Goal: Task Accomplishment & Management: Manage account settings

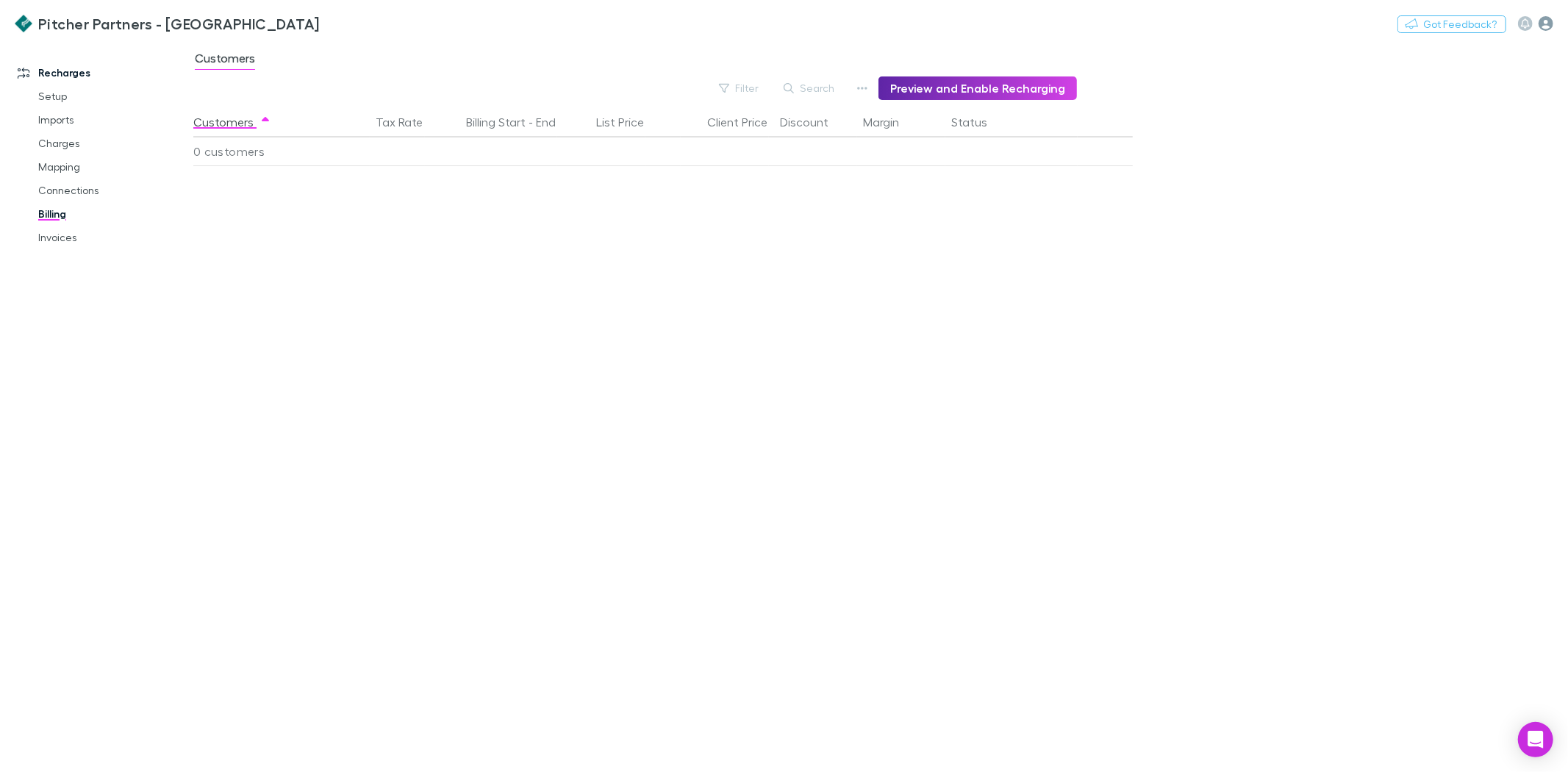
click at [1546, 18] on icon "button" at bounding box center [1545, 24] width 15 height 15
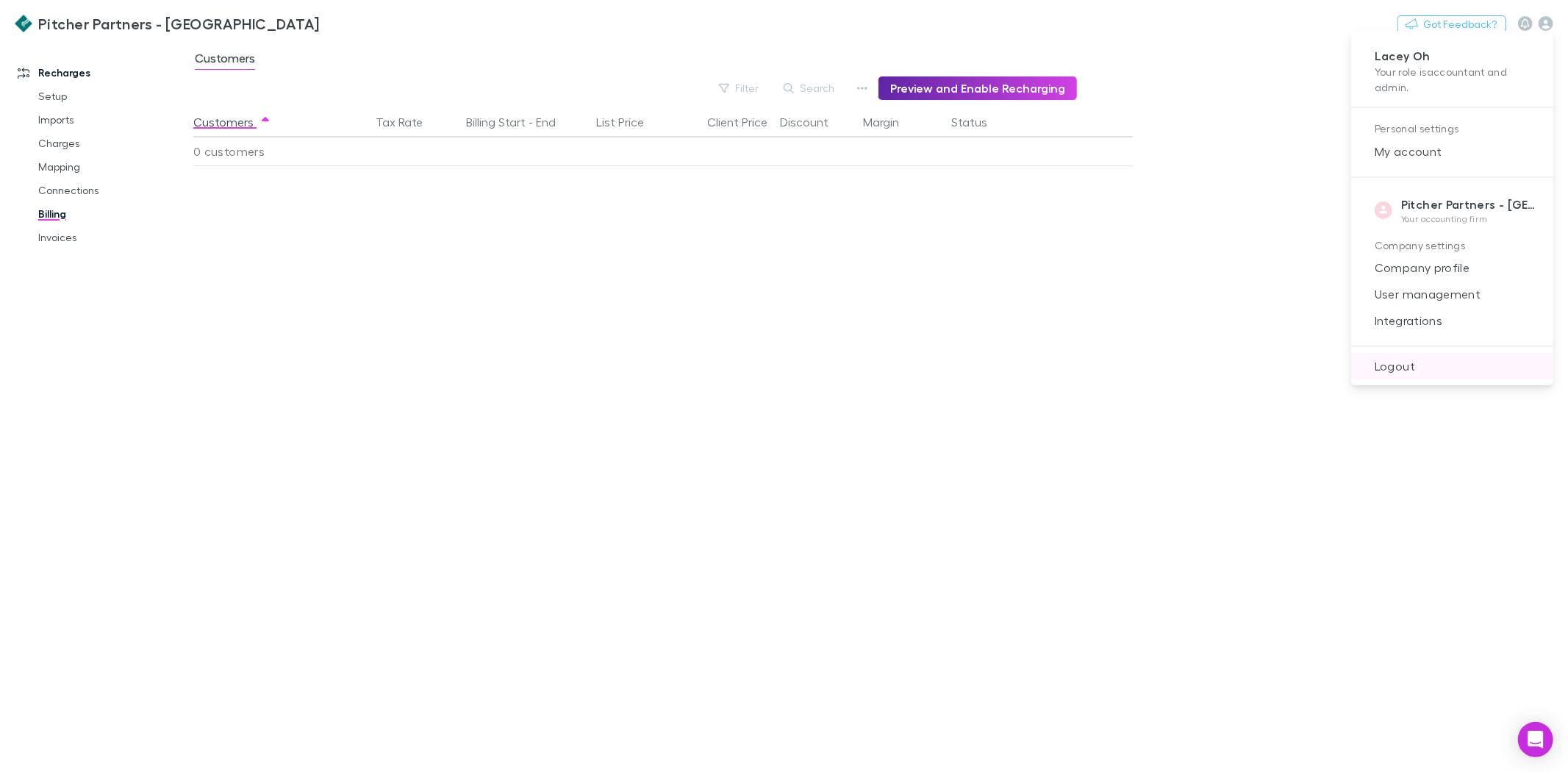
drag, startPoint x: 1385, startPoint y: 372, endPoint x: 1169, endPoint y: 333, distance: 219.5
click at [1385, 372] on span "Logout" at bounding box center [1452, 366] width 178 height 17
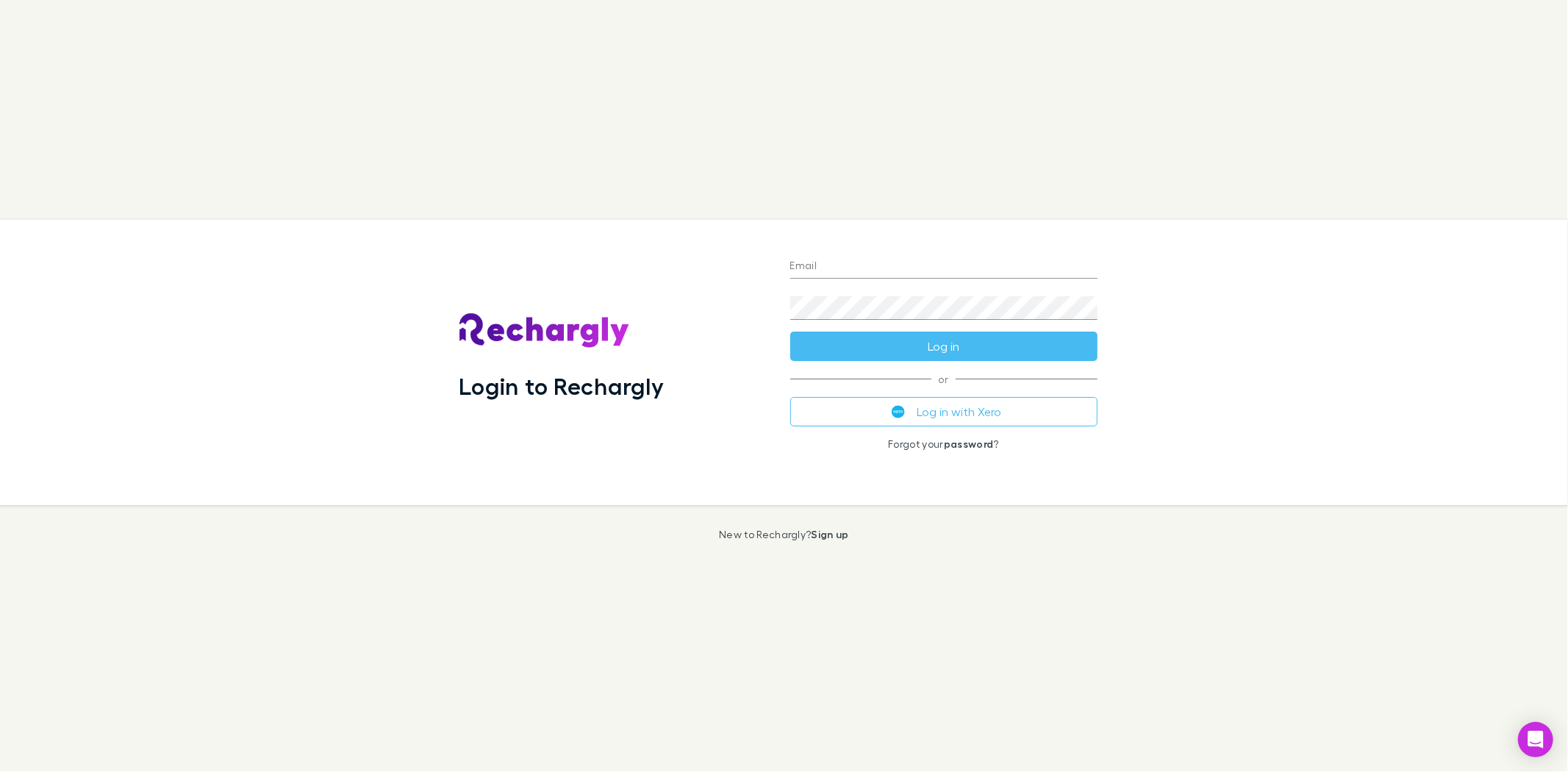
type input "**********"
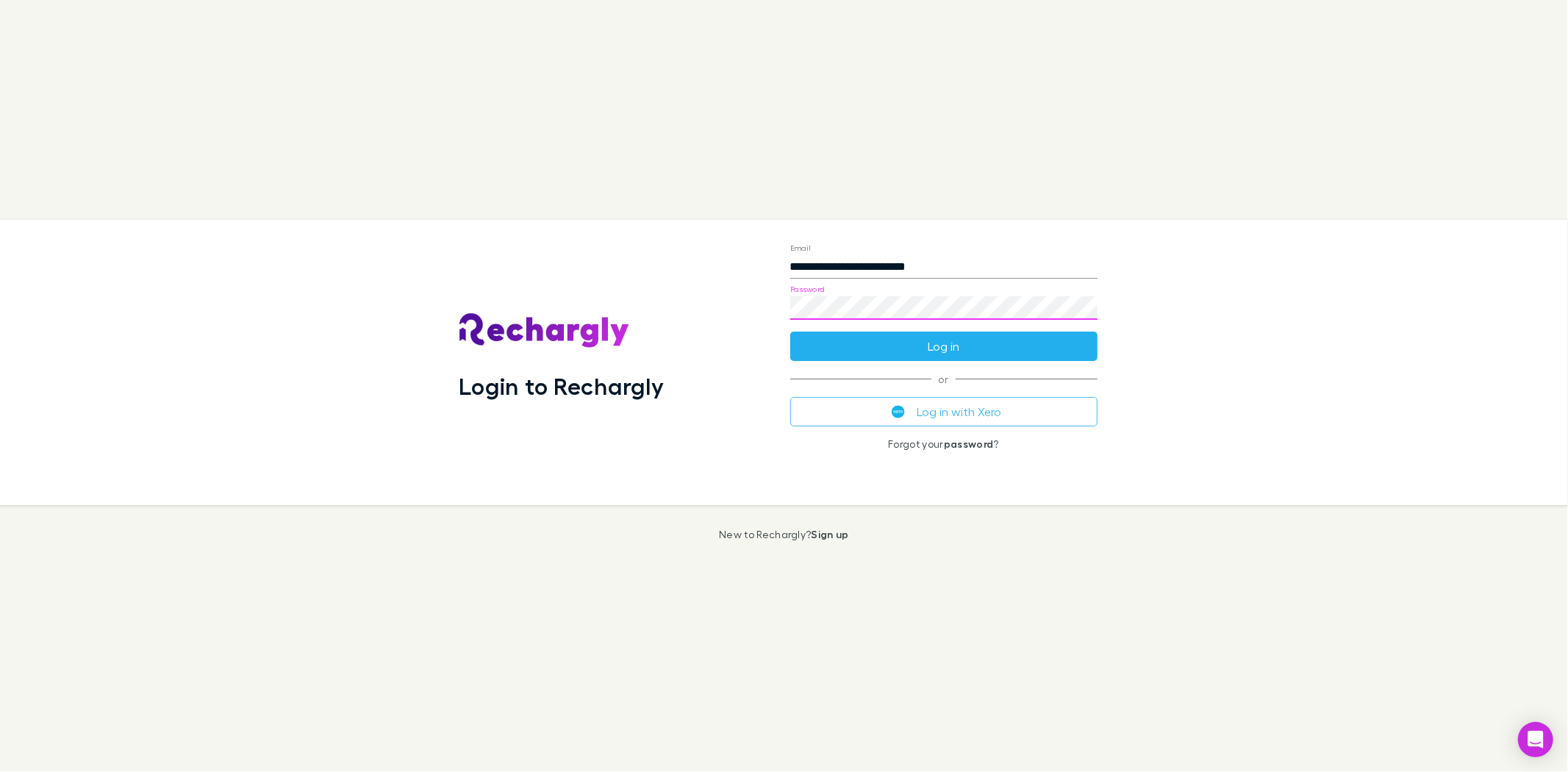
click at [922, 340] on button "Log in" at bounding box center [944, 346] width 308 height 30
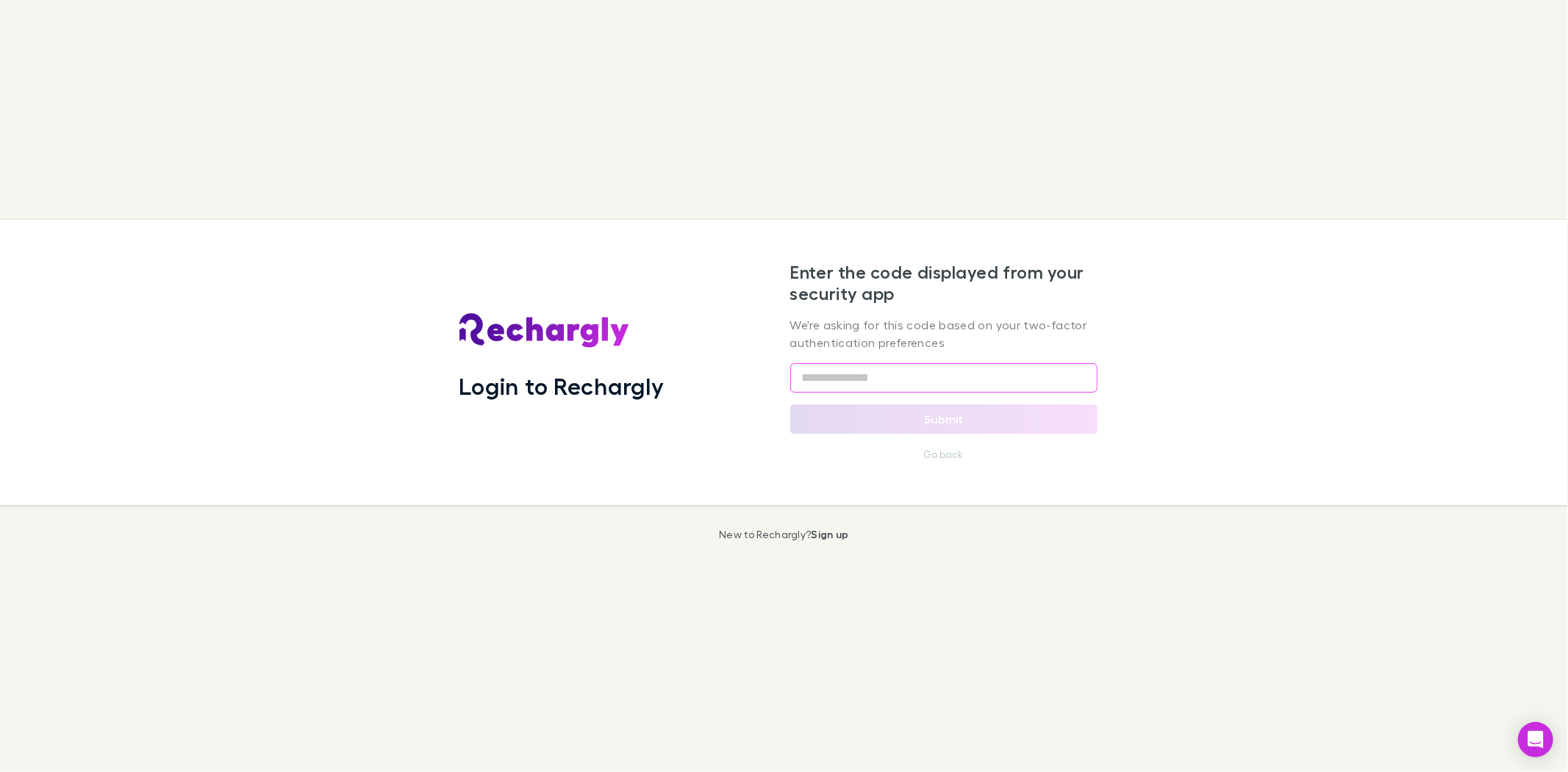
click at [871, 377] on input "text" at bounding box center [944, 378] width 308 height 30
type input "******"
click at [961, 419] on button "Submit" at bounding box center [944, 420] width 308 height 30
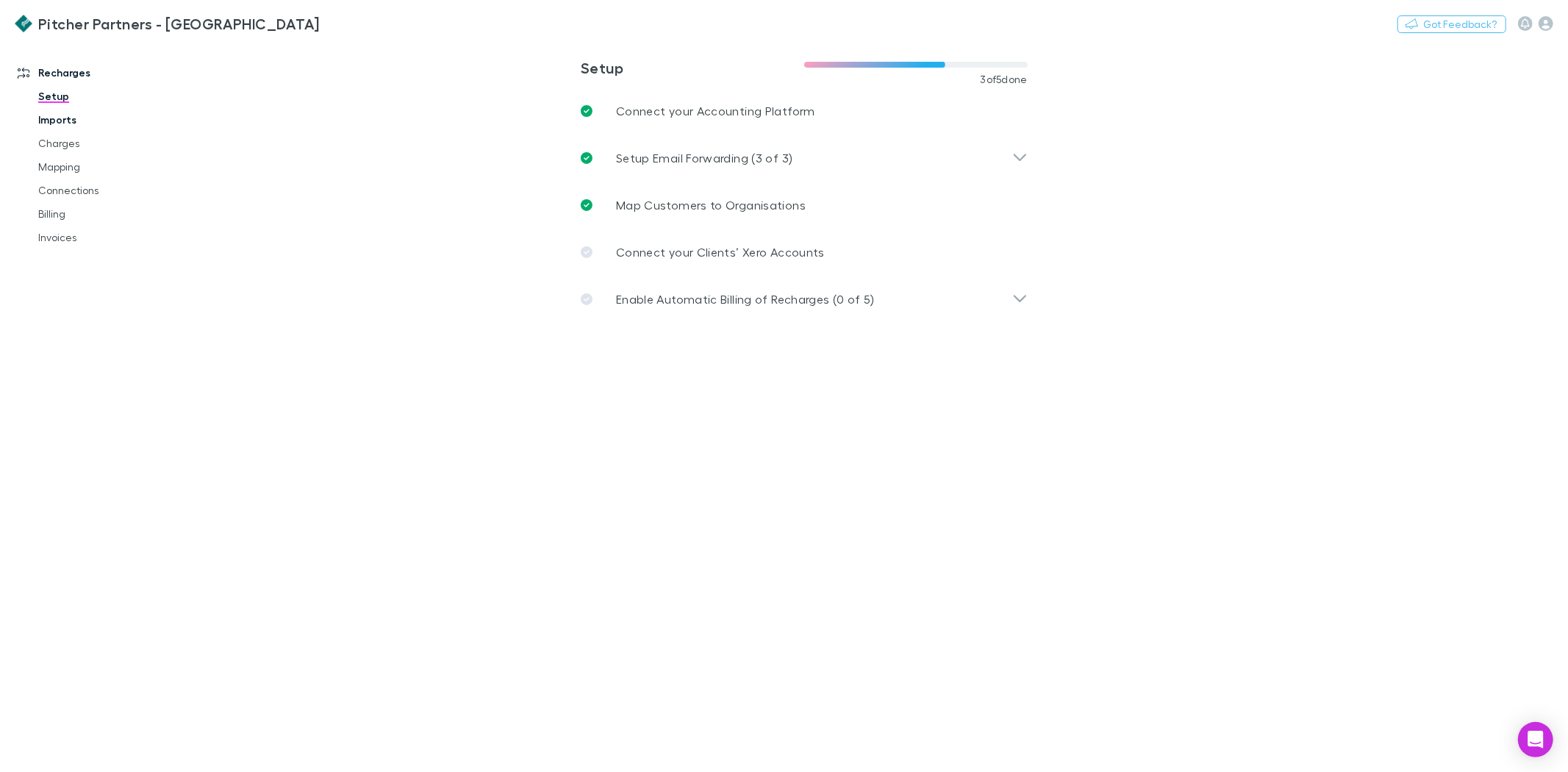
click at [62, 122] on link "Imports" at bounding box center [113, 120] width 179 height 24
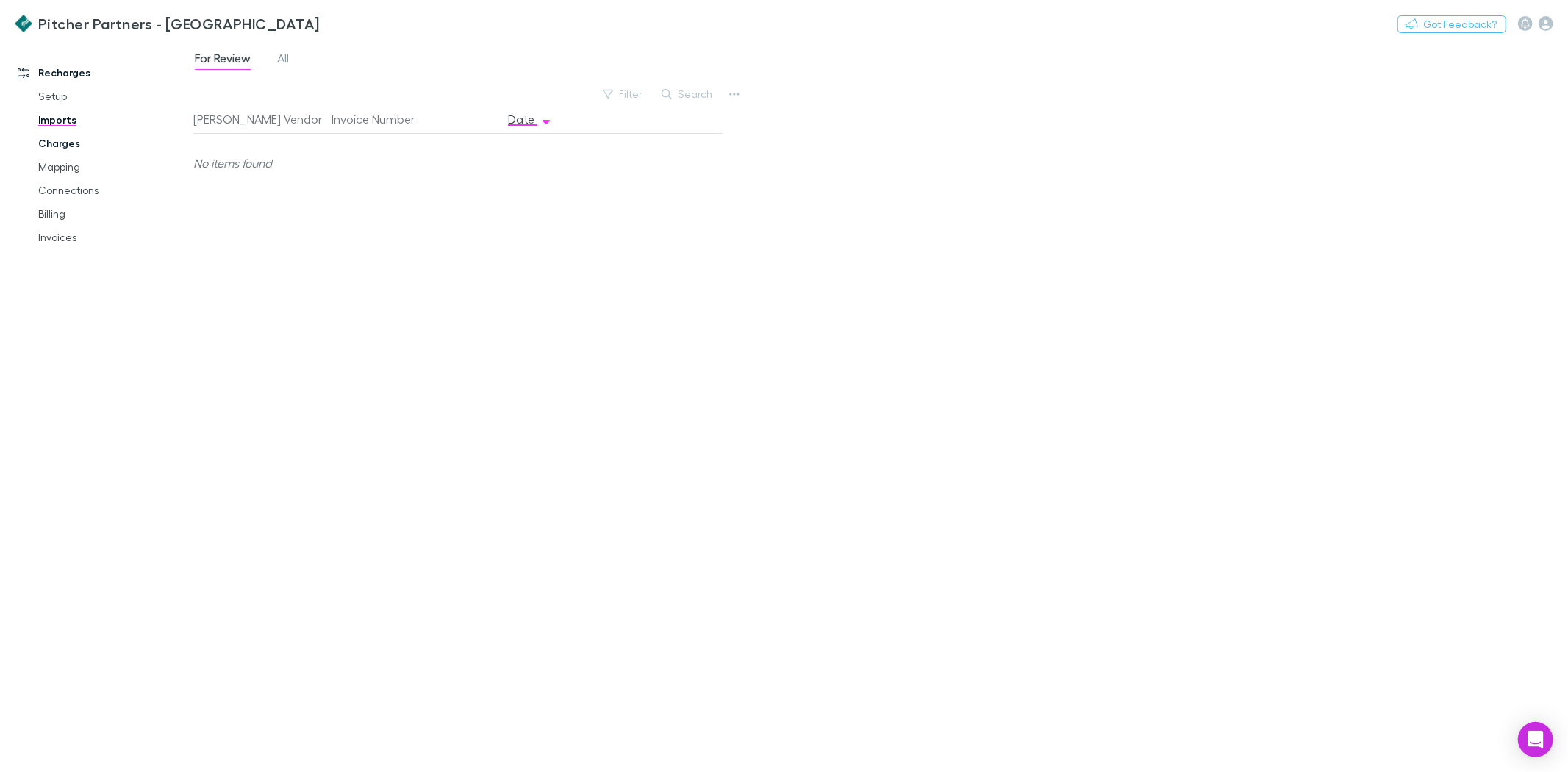
click at [64, 142] on link "Charges" at bounding box center [113, 143] width 179 height 24
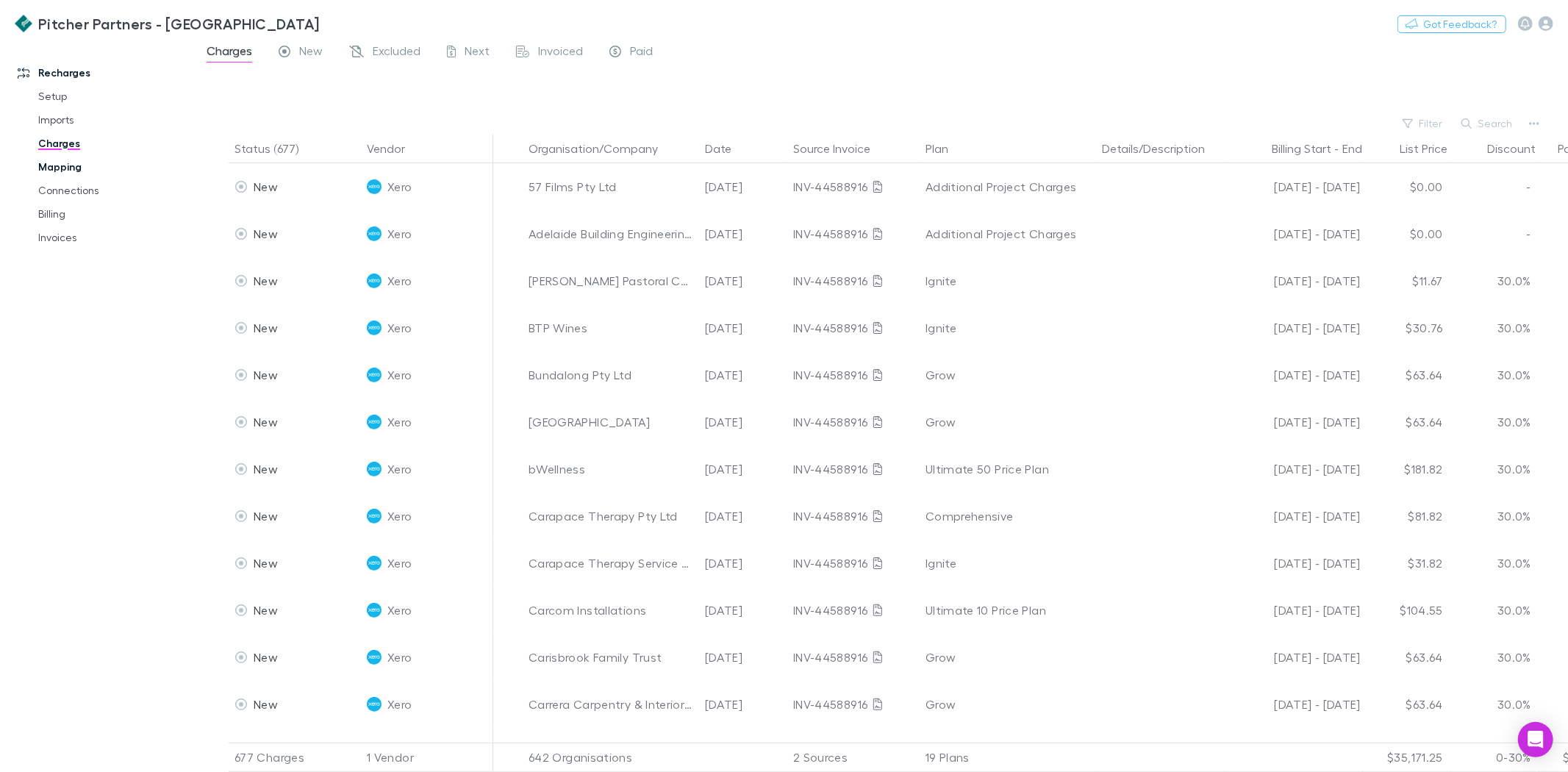
click at [67, 164] on link "Mapping" at bounding box center [113, 166] width 179 height 24
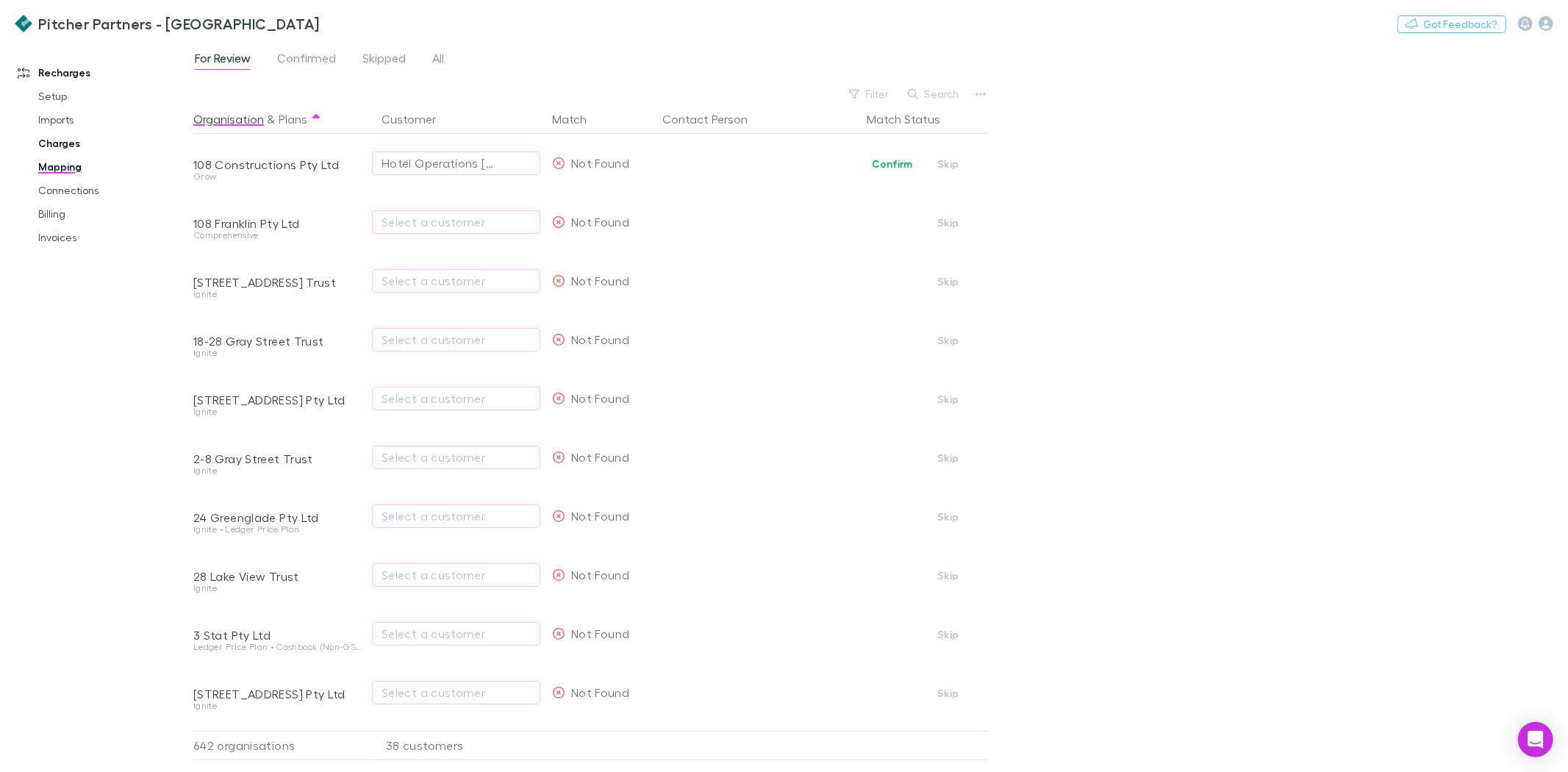
click at [63, 141] on link "Charges" at bounding box center [113, 143] width 179 height 24
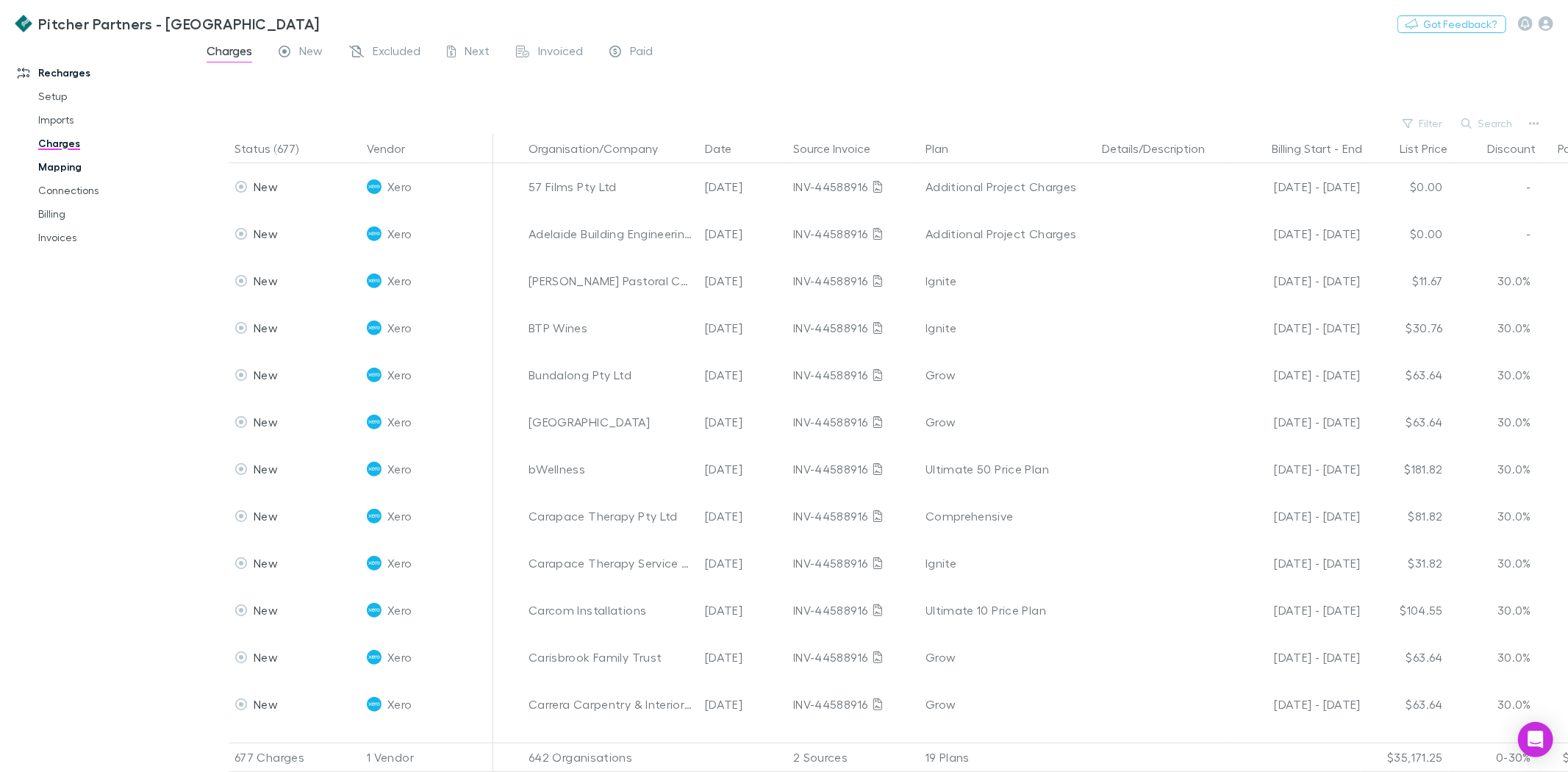
click at [58, 162] on link "Mapping" at bounding box center [113, 166] width 179 height 24
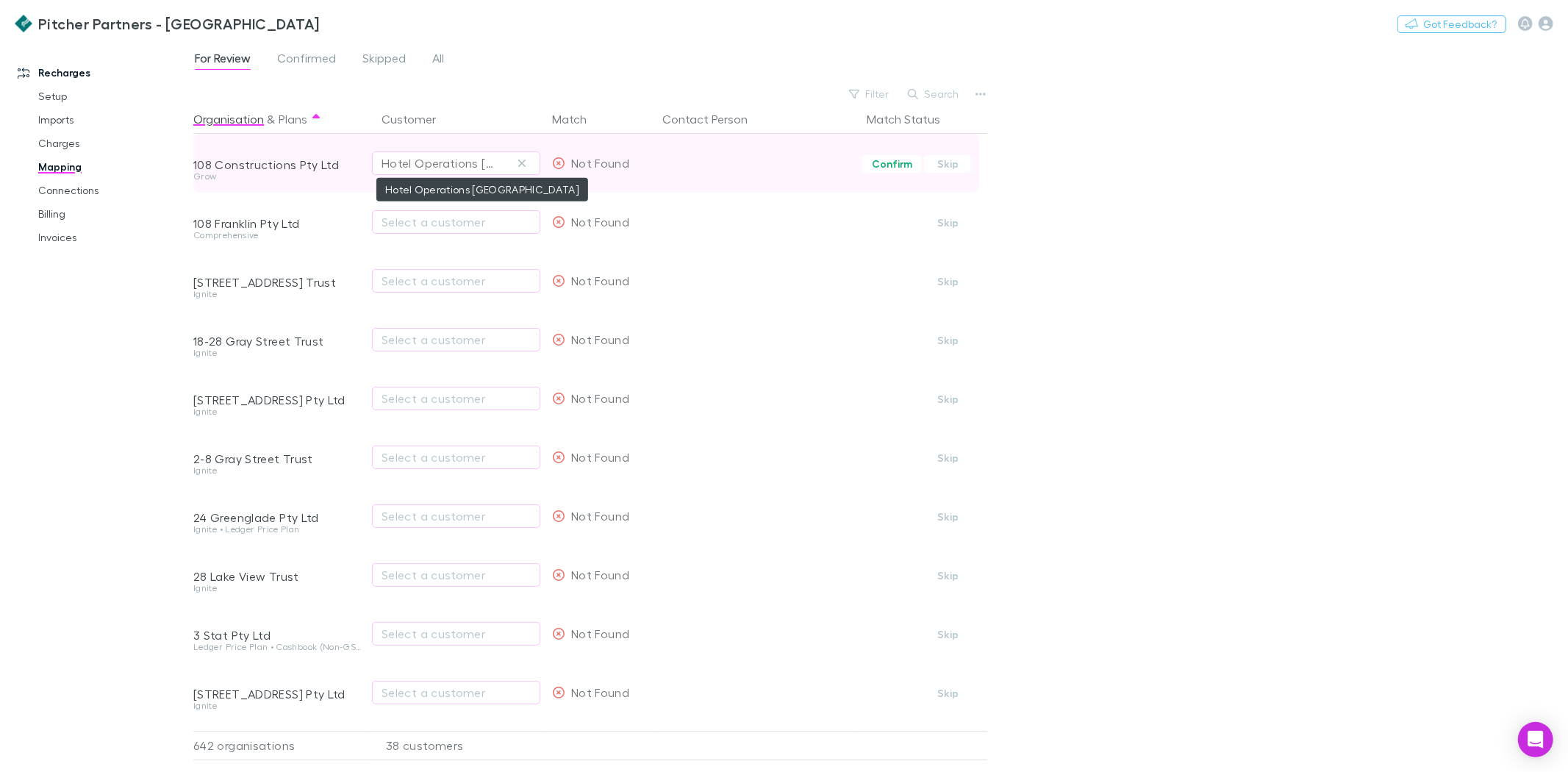
click at [417, 165] on div "Hotel Operations [GEOGRAPHIC_DATA]" at bounding box center [441, 163] width 120 height 17
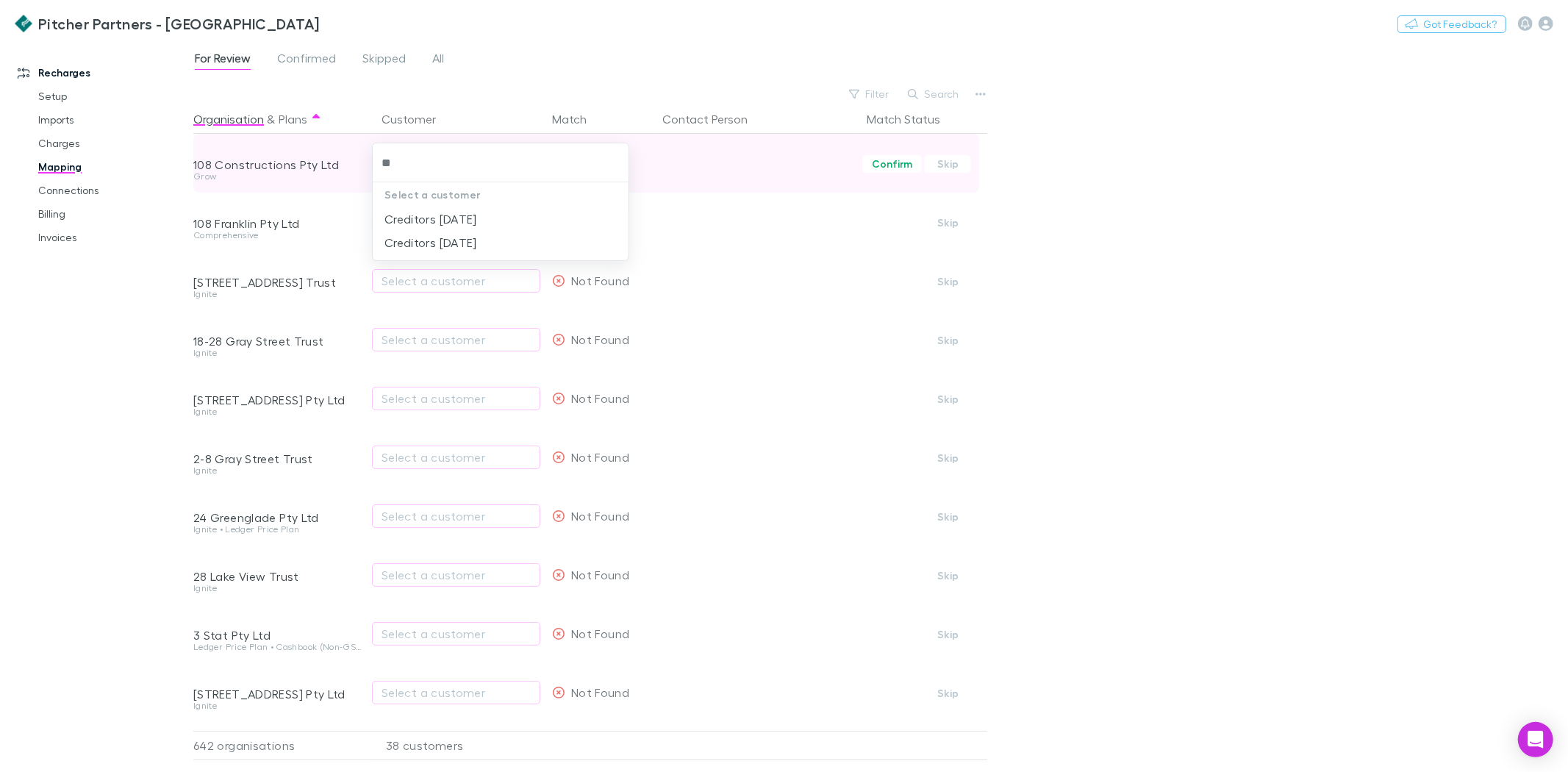
type input "***"
drag, startPoint x: 417, startPoint y: 165, endPoint x: 268, endPoint y: 165, distance: 149.0
click at [268, 165] on div "*** Select a customer Customer not found - How to fix?" at bounding box center [784, 386] width 1568 height 772
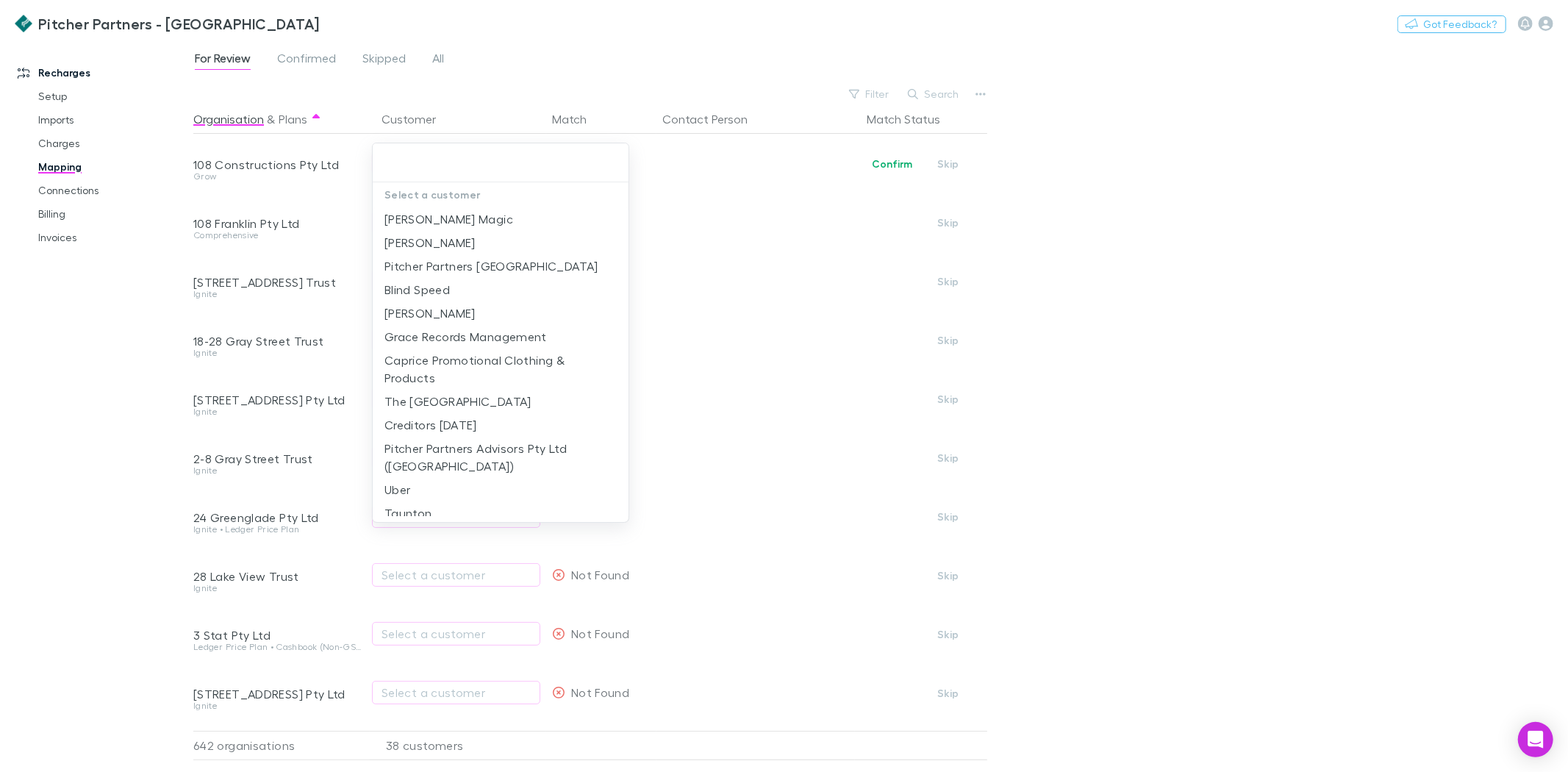
click at [90, 303] on div at bounding box center [784, 386] width 1568 height 772
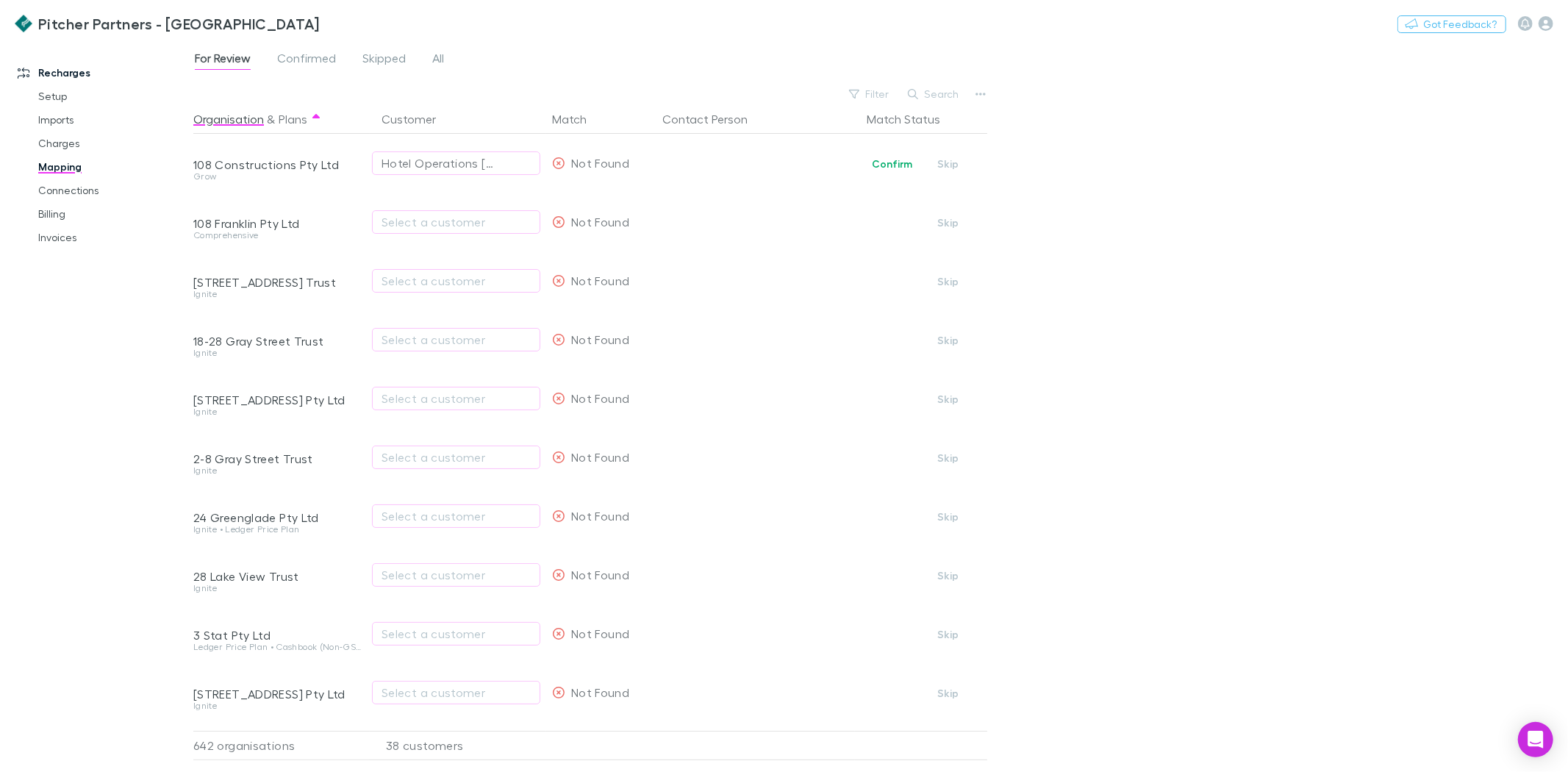
click at [1142, 248] on div "For Review Confirmed Skipped All Filter Search Organisation & Plans Customer Ma…" at bounding box center [880, 407] width 1375 height 731
click at [133, 442] on div "Recharges Setup Imports Charges Mapping Connections Billing Invoices" at bounding box center [102, 403] width 205 height 714
click at [62, 231] on link "Invoices" at bounding box center [113, 237] width 179 height 24
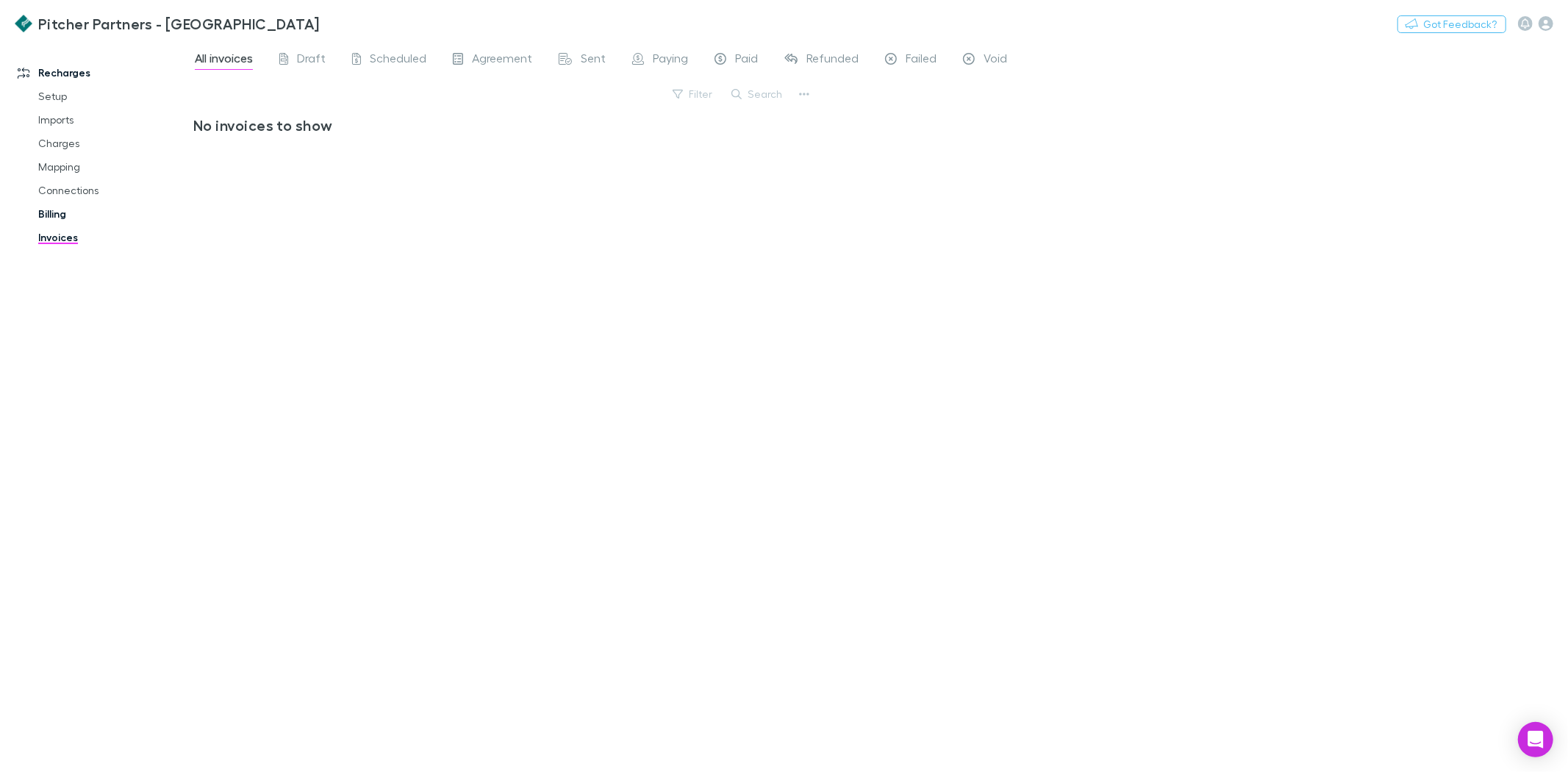
click at [59, 217] on link "Billing" at bounding box center [113, 213] width 179 height 24
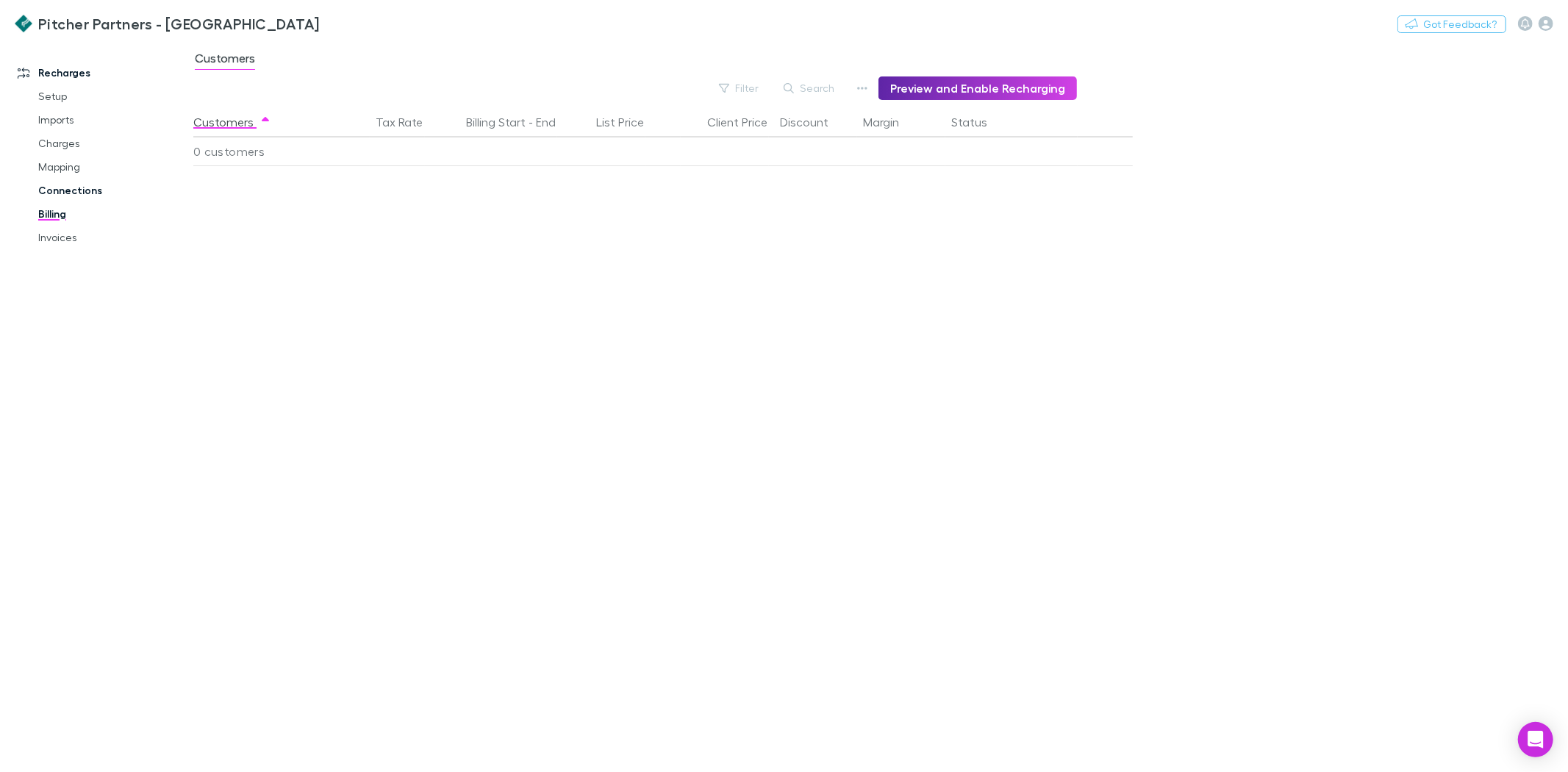
click at [54, 191] on link "Connections" at bounding box center [113, 190] width 179 height 24
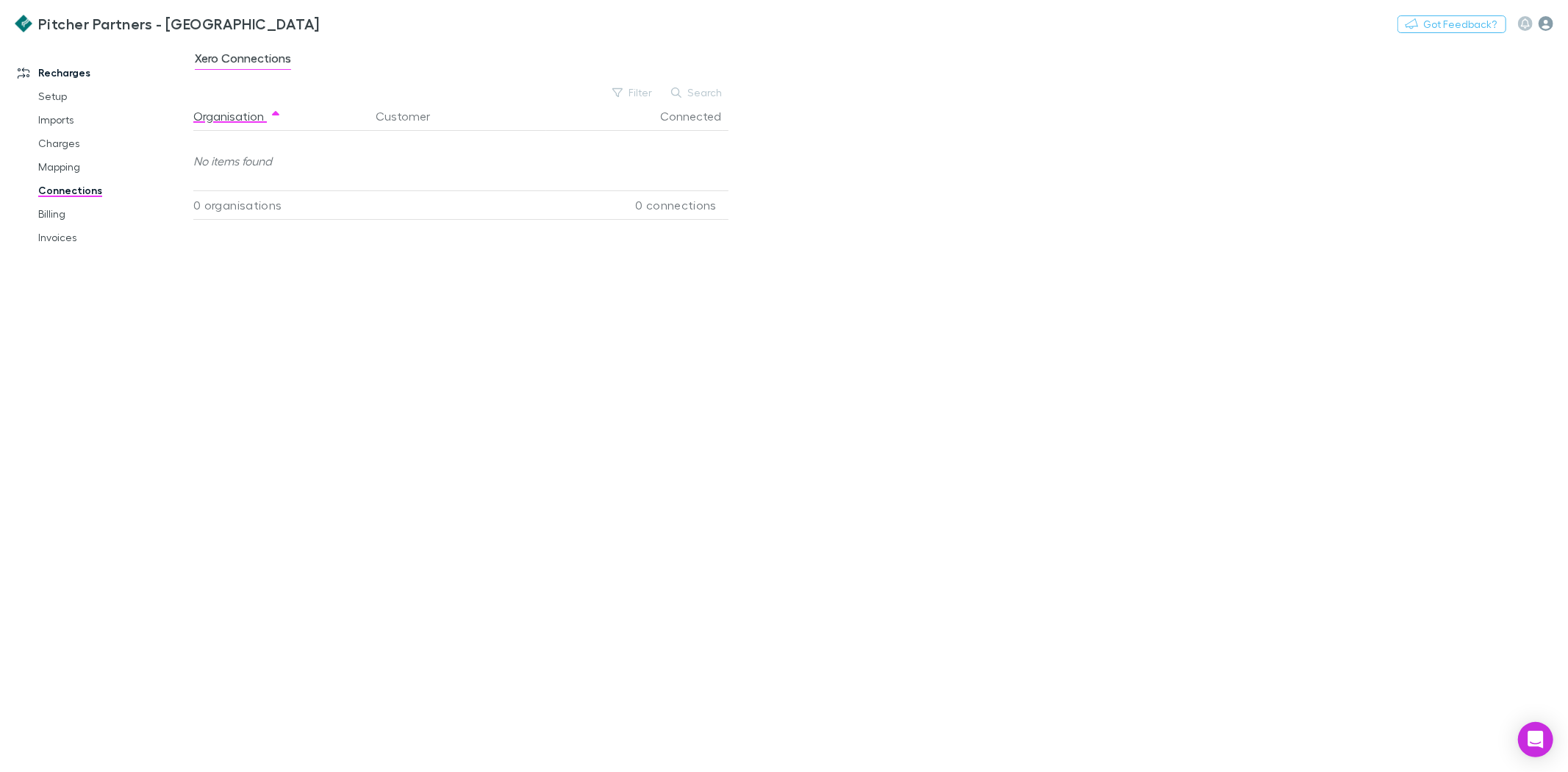
click at [1540, 21] on icon "button" at bounding box center [1545, 24] width 15 height 15
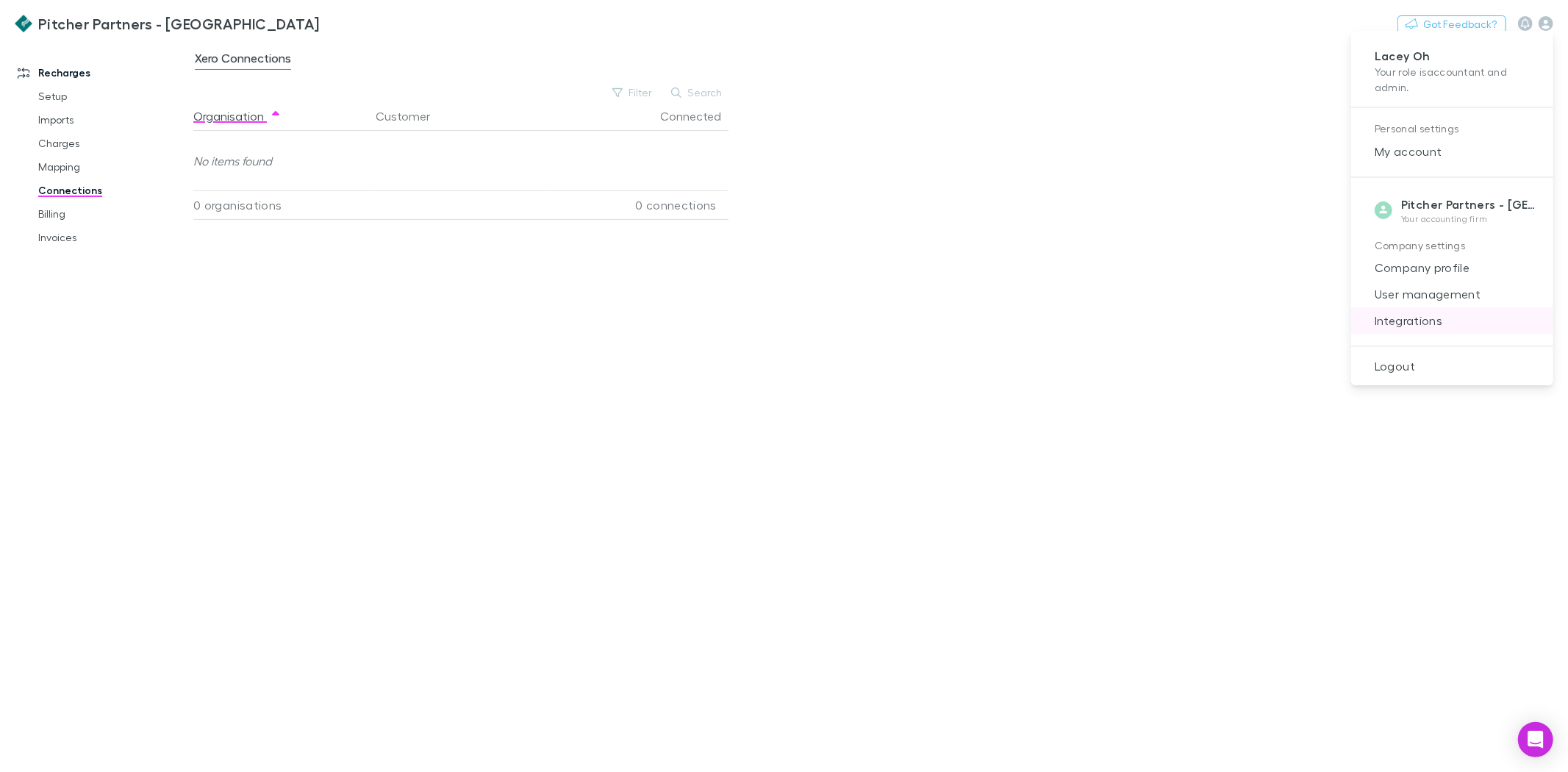
click at [1408, 316] on span "Integrations" at bounding box center [1452, 321] width 178 height 17
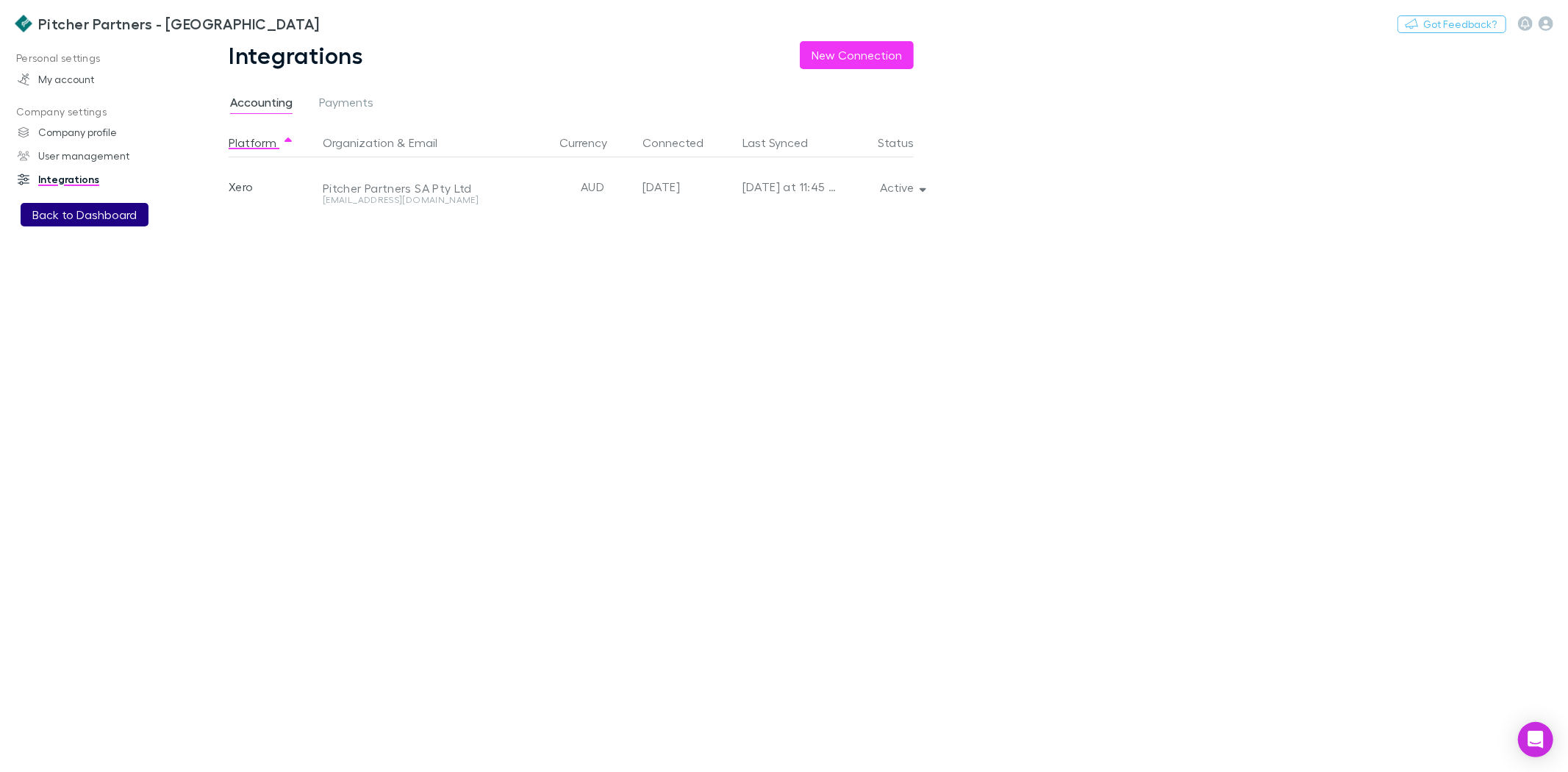
click at [81, 210] on button "Back to Dashboard" at bounding box center [85, 214] width 128 height 24
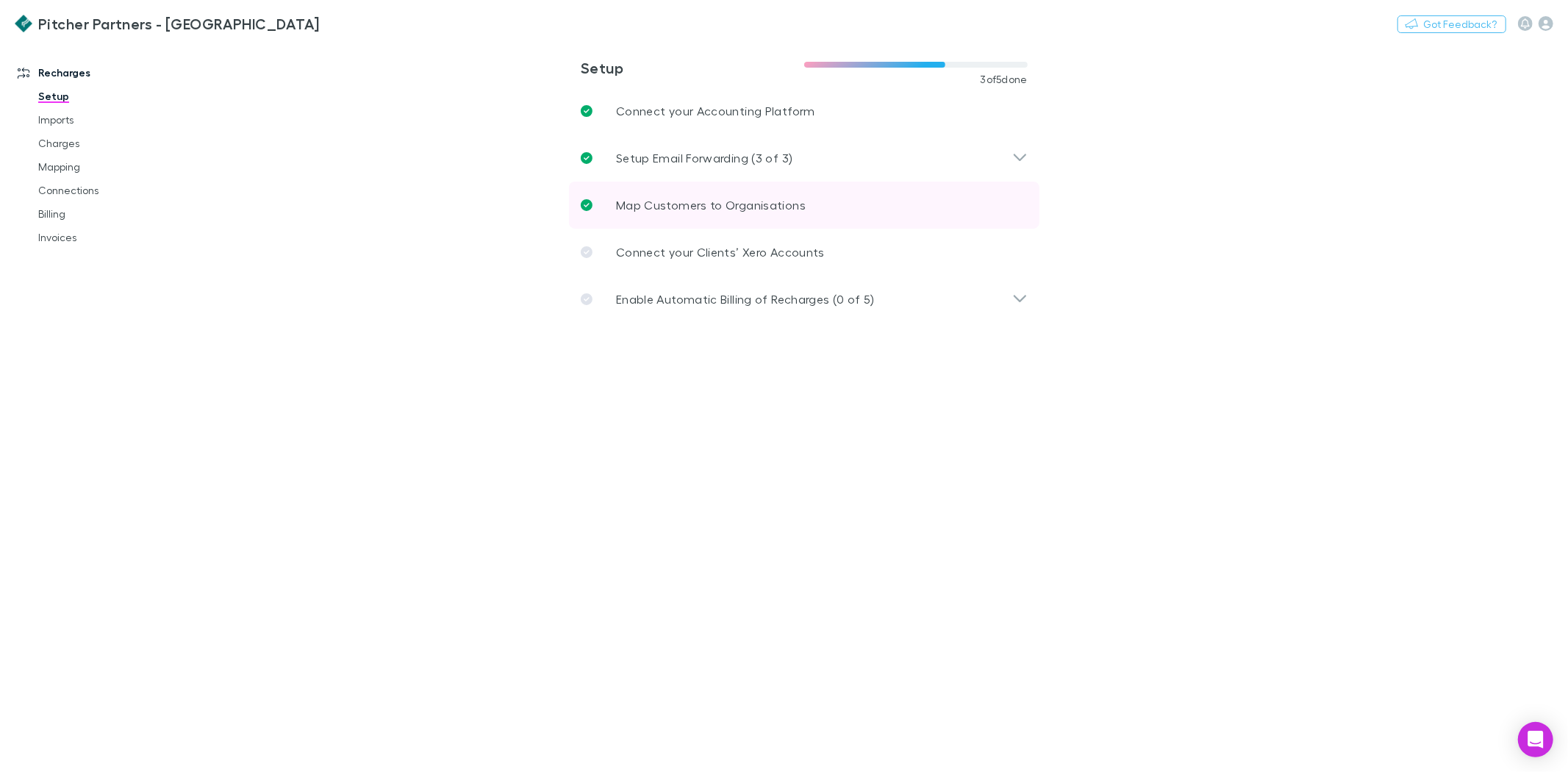
click at [779, 198] on p "Map Customers to Organisations" at bounding box center [711, 205] width 190 height 17
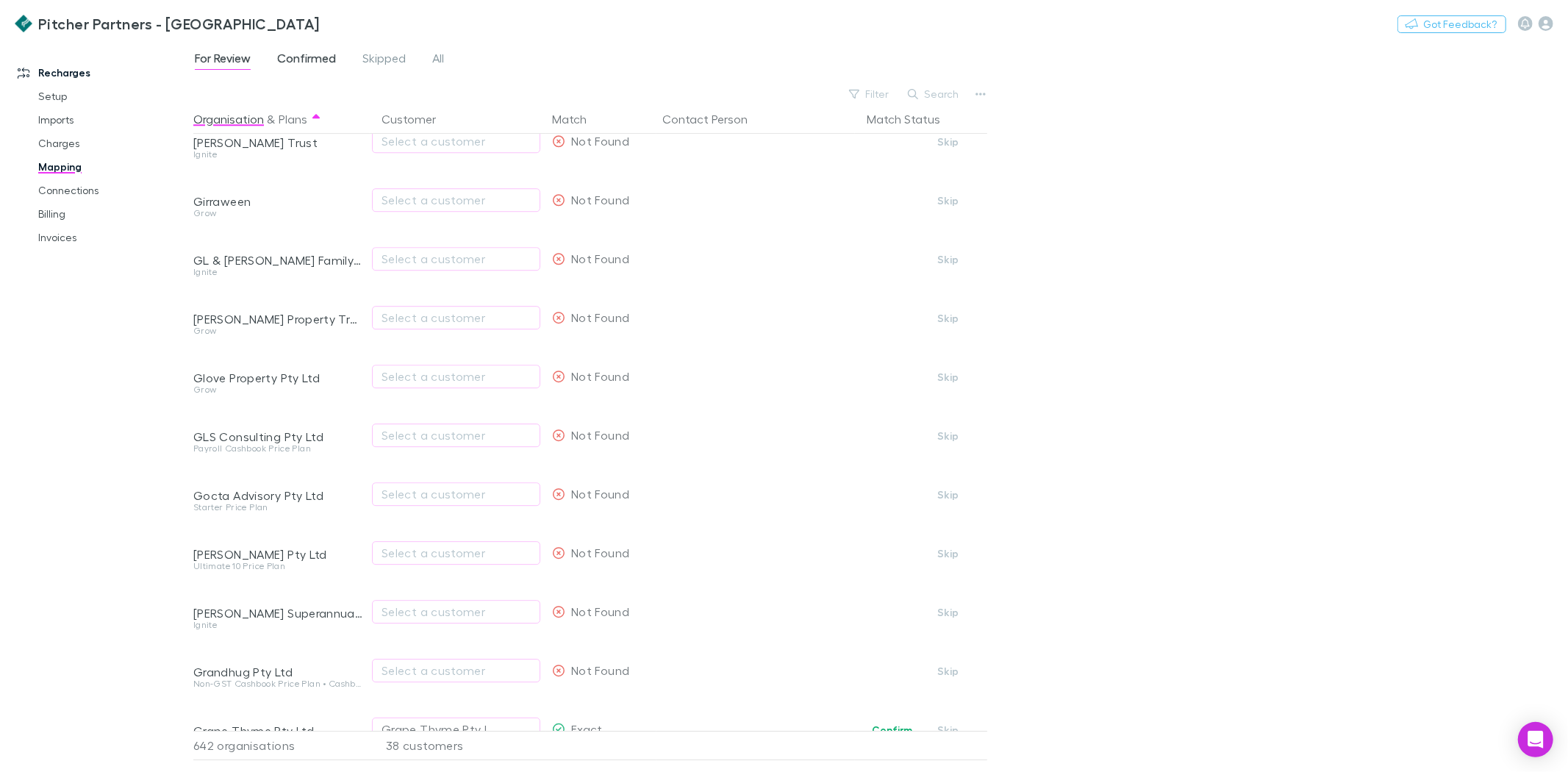
scroll to position [12569, 0]
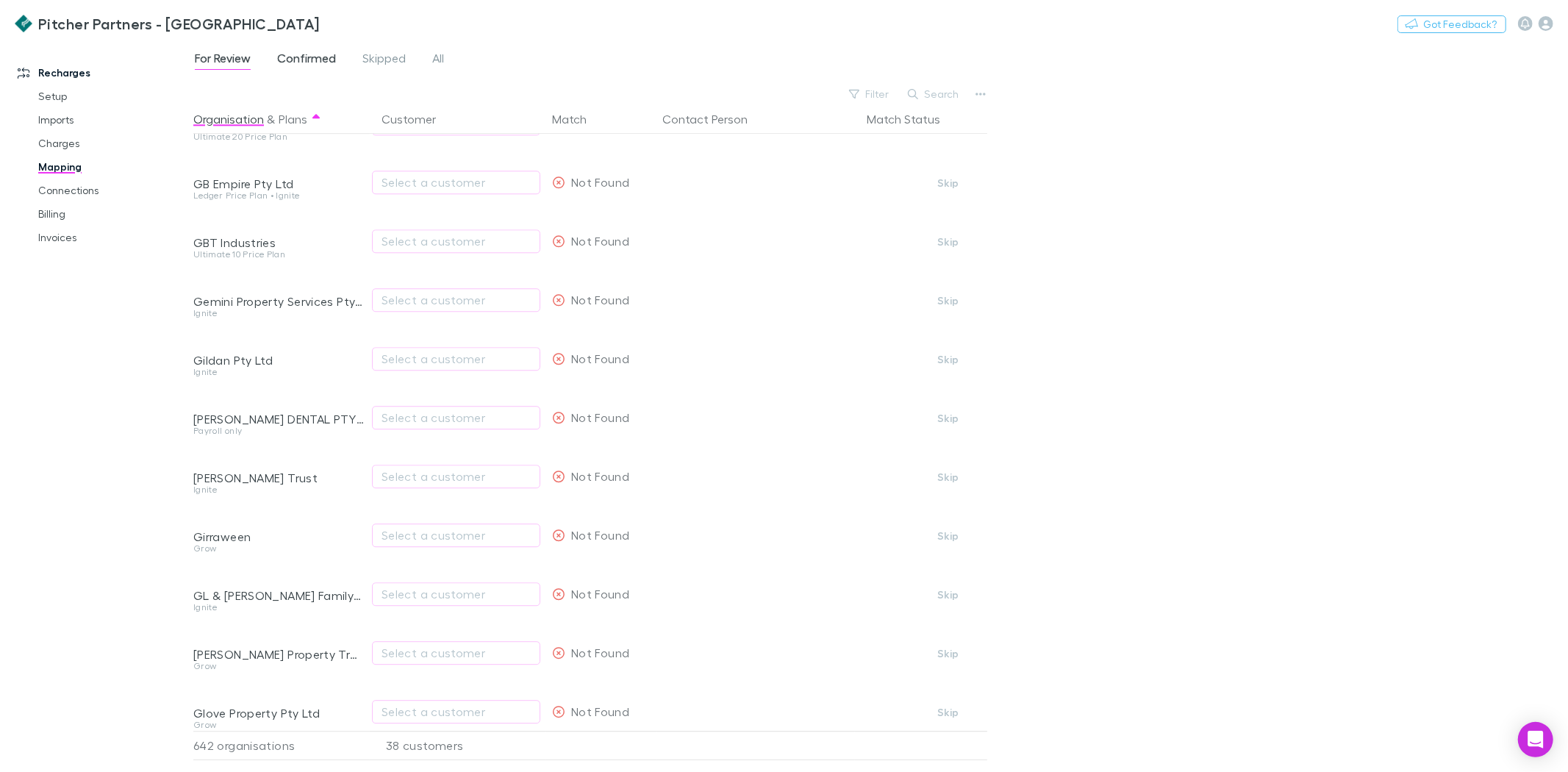
click at [291, 59] on span "Confirmed" at bounding box center [306, 60] width 59 height 19
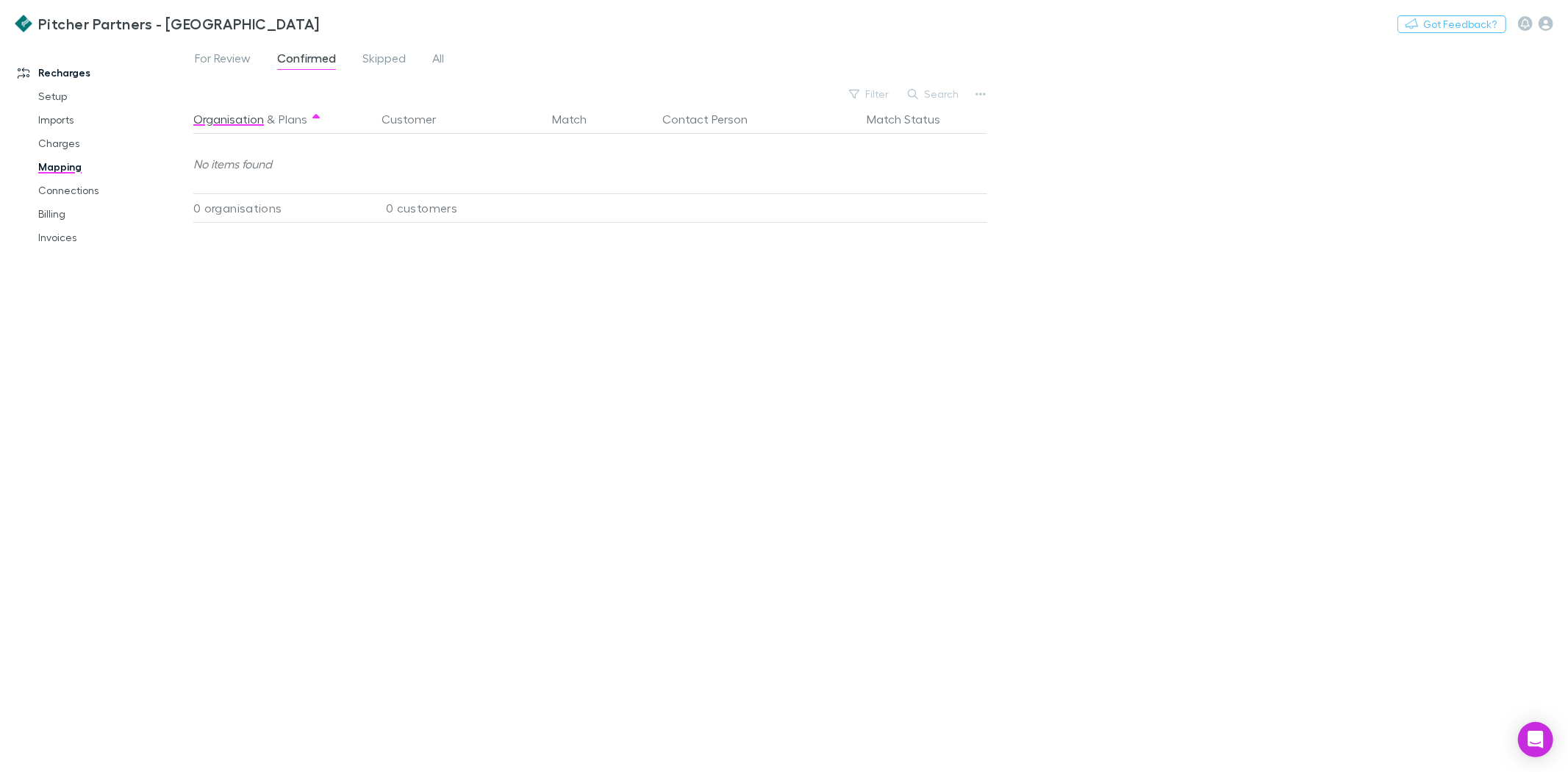
click at [407, 59] on div "For Review Confirmed Skipped All" at bounding box center [325, 60] width 264 height 24
click at [392, 59] on span "Skipped" at bounding box center [385, 60] width 44 height 19
click at [435, 60] on span "All" at bounding box center [437, 60] width 11 height 19
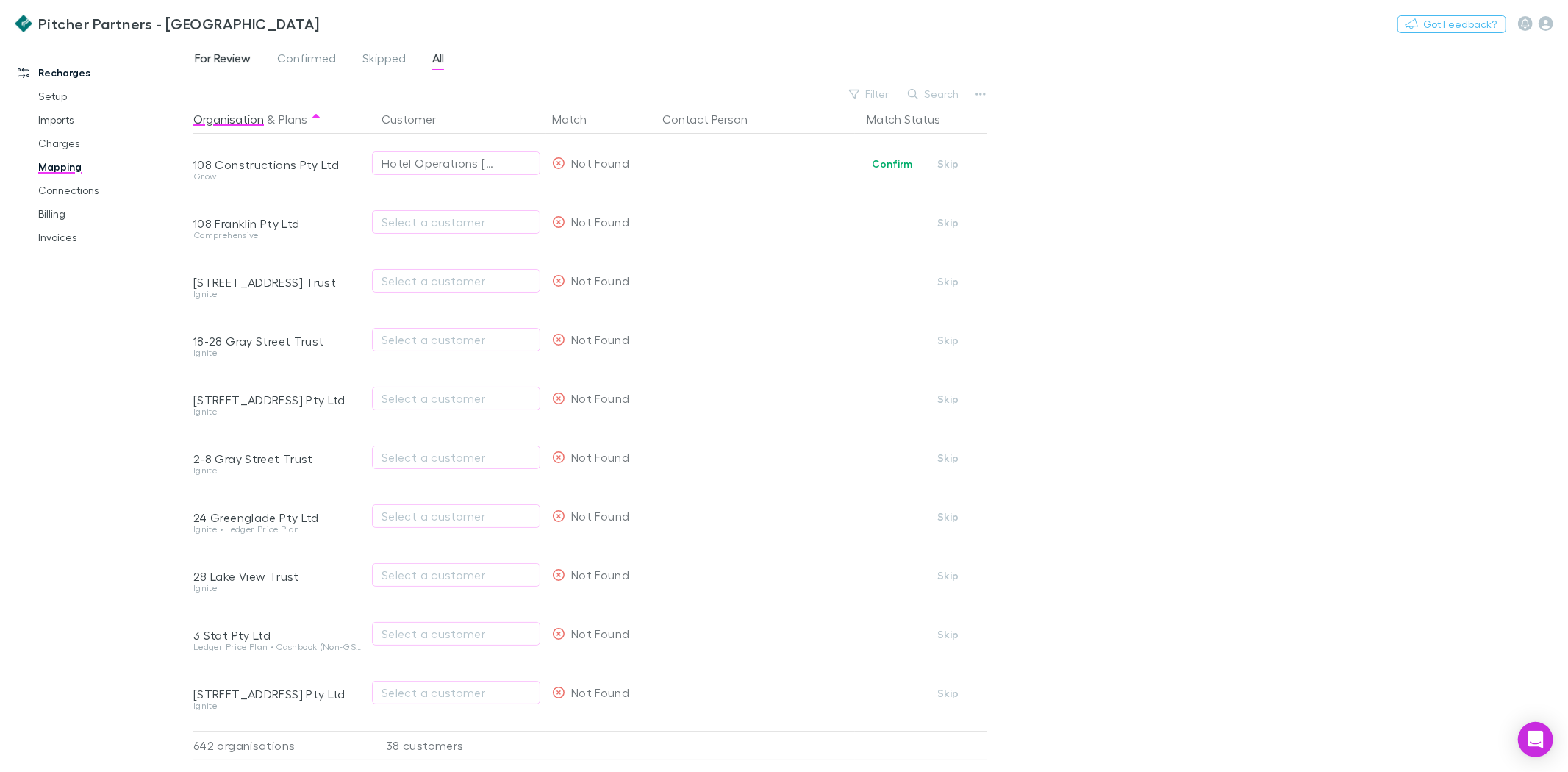
click at [240, 52] on span "For Review" at bounding box center [223, 60] width 56 height 19
click at [1549, 11] on div "Pitcher Partners - [GEOGRAPHIC_DATA] Nothing Got Feedback?" at bounding box center [784, 24] width 1568 height 47
click at [1544, 23] on icon "button" at bounding box center [1545, 24] width 15 height 15
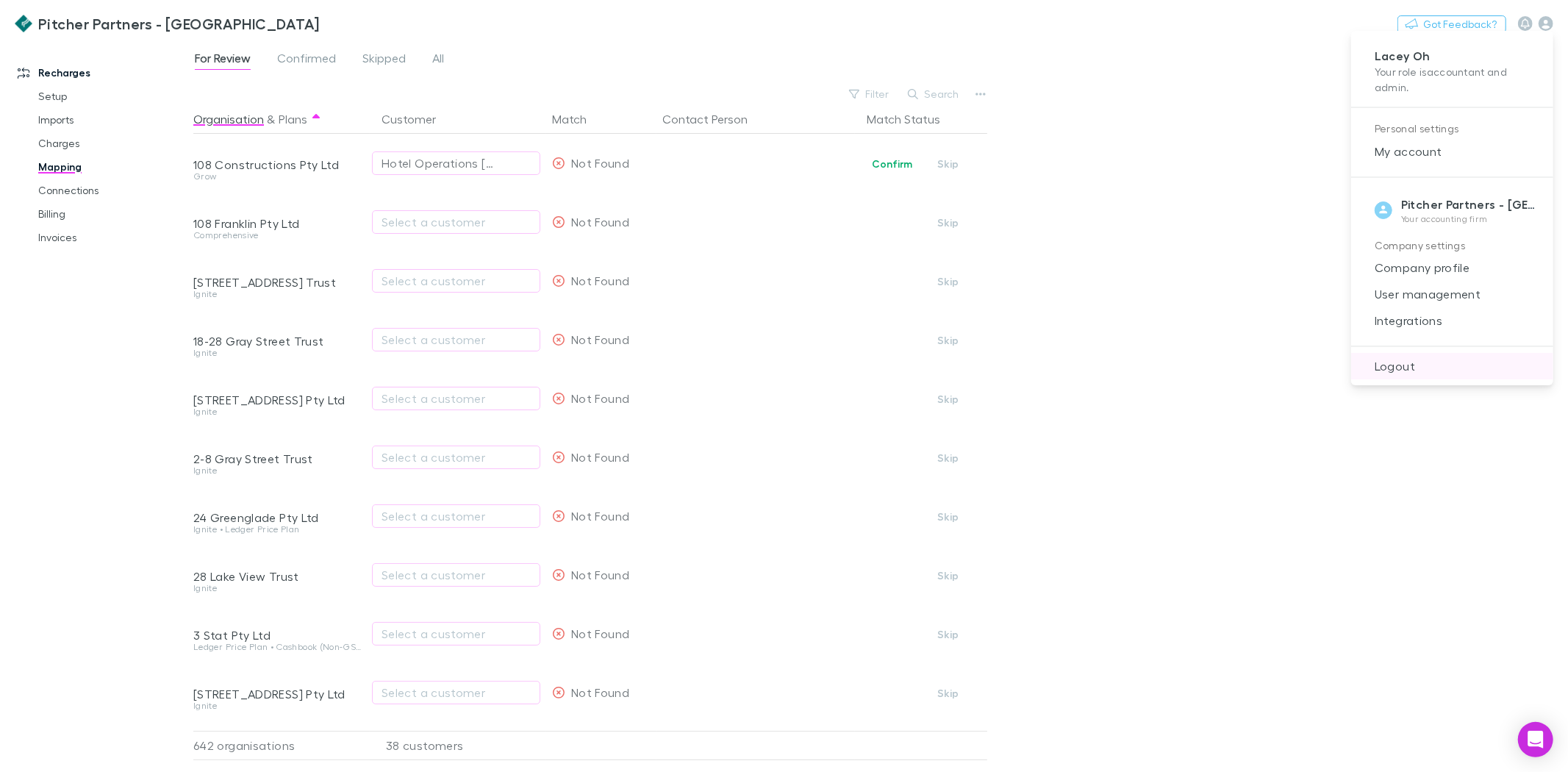
click at [1393, 366] on span "Logout" at bounding box center [1452, 366] width 178 height 17
